Goal: Navigation & Orientation: Go to known website

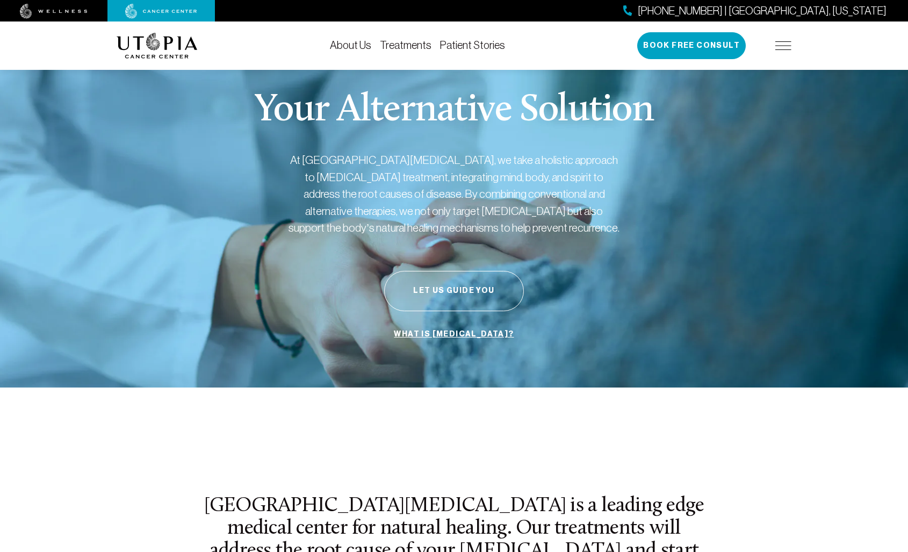
click at [75, 12] on img at bounding box center [54, 11] width 68 height 15
click at [65, 15] on img at bounding box center [54, 11] width 68 height 15
